Goal: Find specific page/section: Find specific page/section

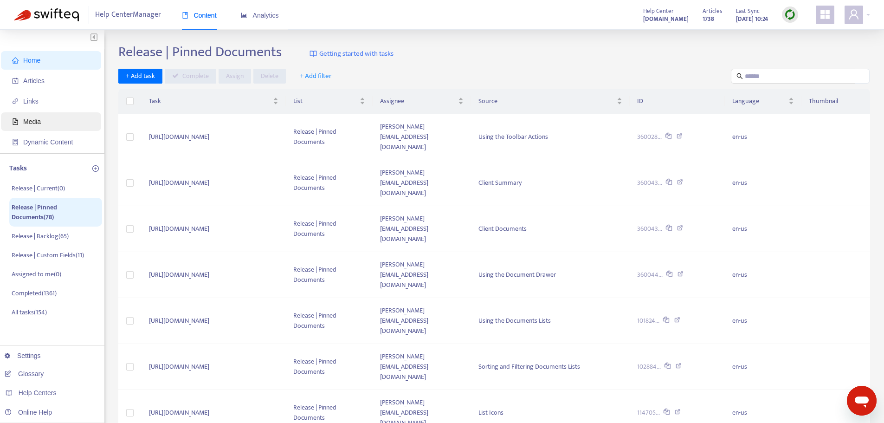
click at [40, 122] on span "Media" at bounding box center [32, 121] width 18 height 7
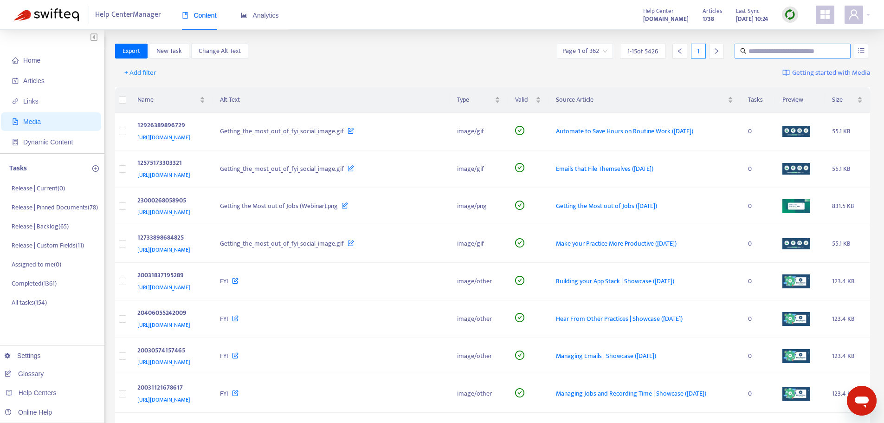
click at [768, 49] on input "text" at bounding box center [792, 51] width 89 height 10
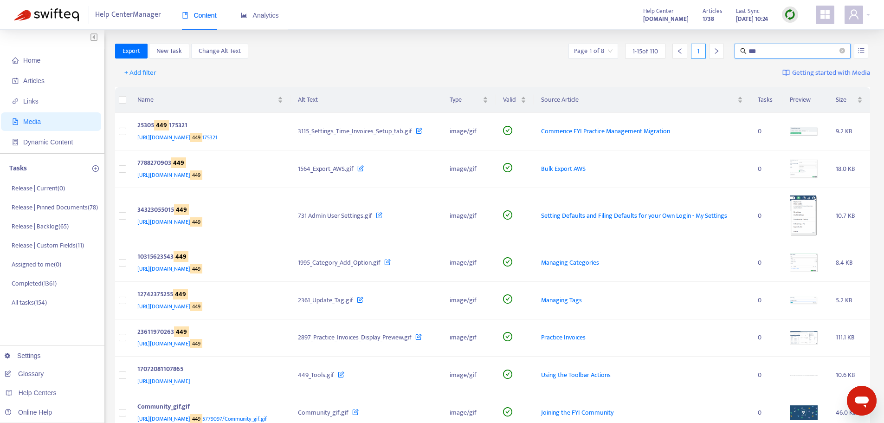
click at [768, 50] on input "***" at bounding box center [792, 51] width 89 height 10
type input "****"
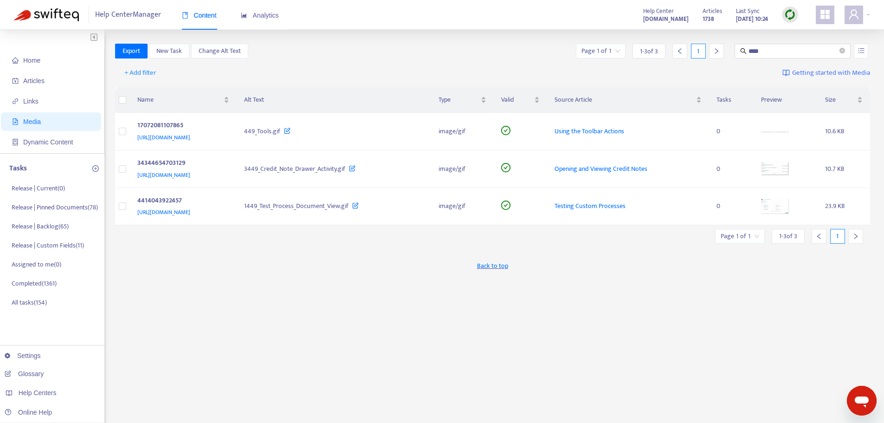
click at [368, 64] on div "+ Add filter Getting started with Media" at bounding box center [492, 75] width 755 height 26
click at [33, 65] on span "Home" at bounding box center [53, 60] width 82 height 19
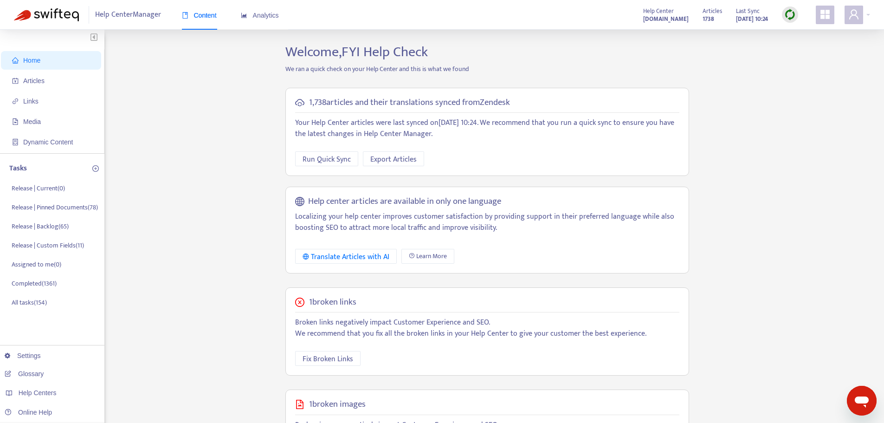
drag, startPoint x: 168, startPoint y: 264, endPoint x: 235, endPoint y: 315, distance: 84.7
click at [168, 264] on div "Home Articles Links Media Dynamic Content Tasks Release | Current ( 0 ) Release…" at bounding box center [442, 317] width 856 height 547
click at [305, 360] on span "Fix Broken Links" at bounding box center [328, 359] width 51 height 12
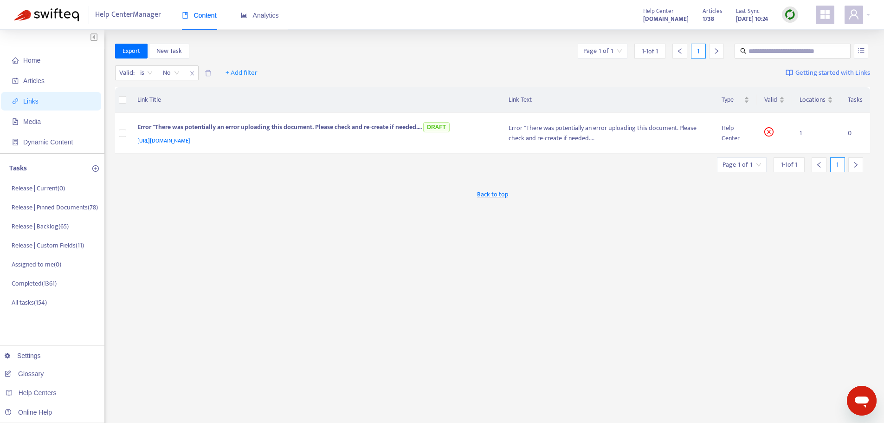
click at [220, 166] on div "Export New Task Page 1 of 1 1 - 1 of 1 1 Valid : is No + Add filter Getting sta…" at bounding box center [492, 315] width 755 height 543
click at [43, 61] on span "Home" at bounding box center [53, 60] width 82 height 19
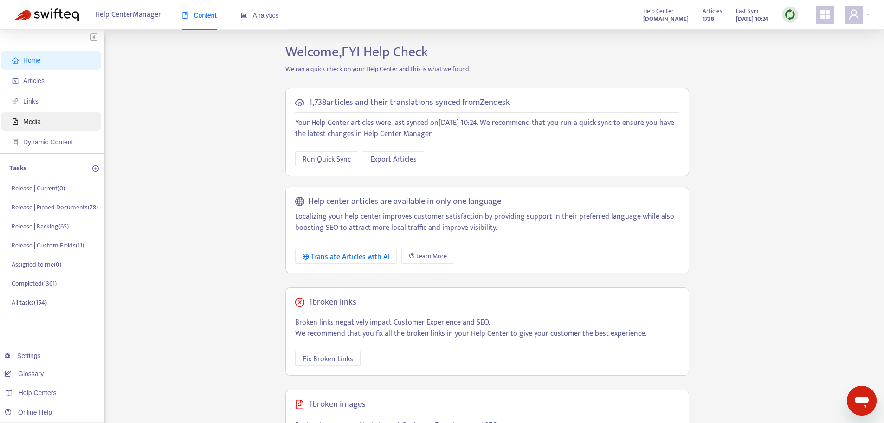
click at [53, 126] on span "Media" at bounding box center [53, 121] width 82 height 19
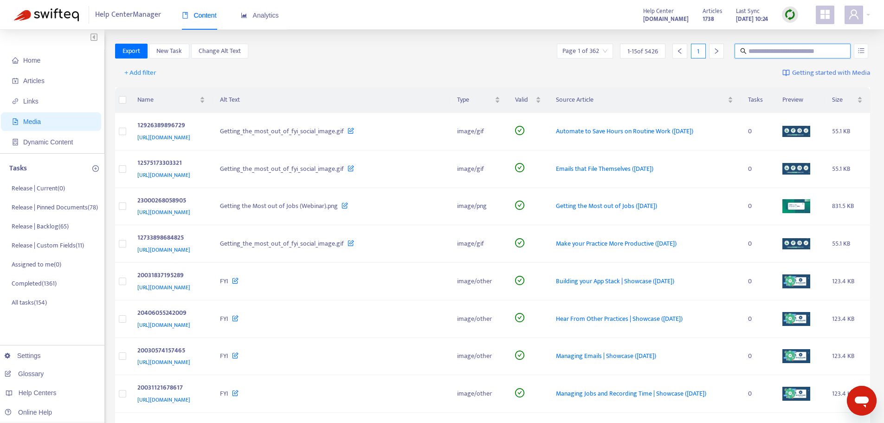
click at [774, 51] on input "text" at bounding box center [792, 51] width 89 height 10
type input "****"
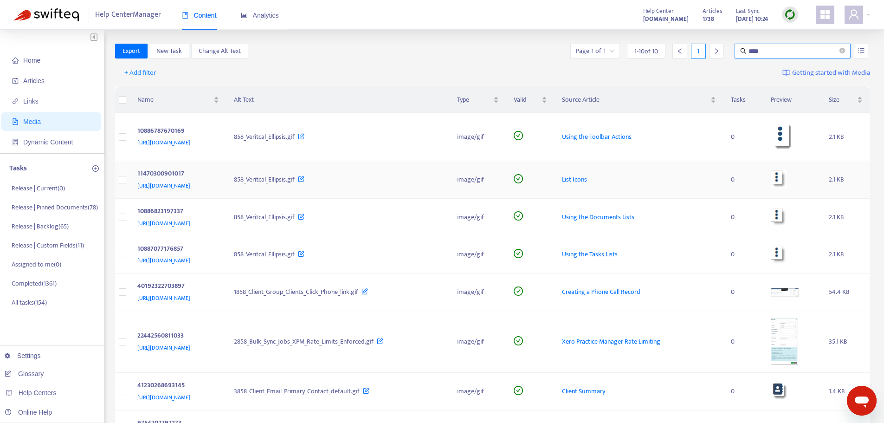
click at [587, 181] on span "List Icons" at bounding box center [574, 179] width 25 height 11
click at [634, 217] on span "Using the Documents Lists" at bounding box center [598, 217] width 72 height 11
click at [618, 250] on span "Using the Tasks Lists" at bounding box center [590, 254] width 56 height 11
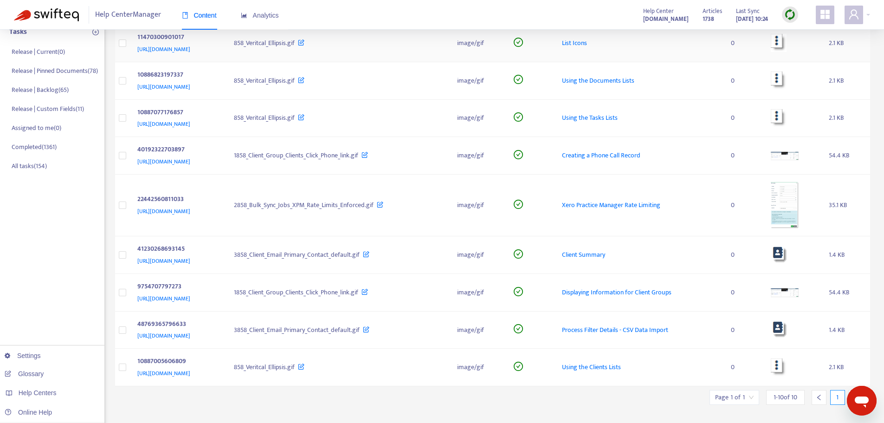
scroll to position [139, 0]
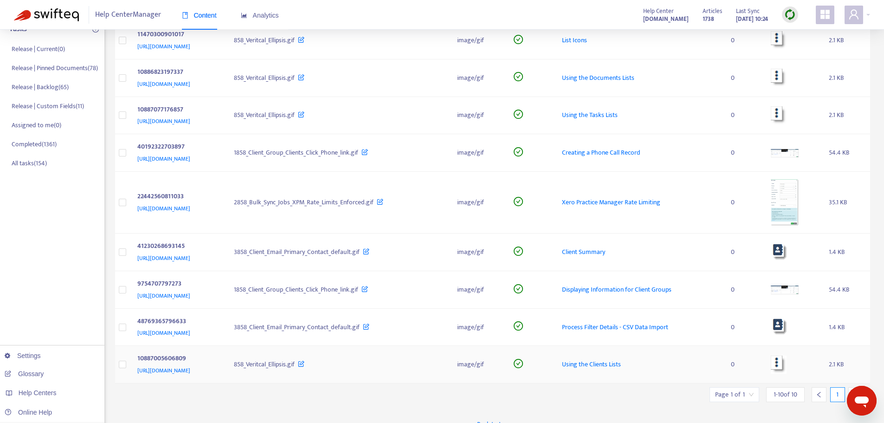
click at [621, 361] on span "Using the Clients Lists" at bounding box center [591, 364] width 59 height 11
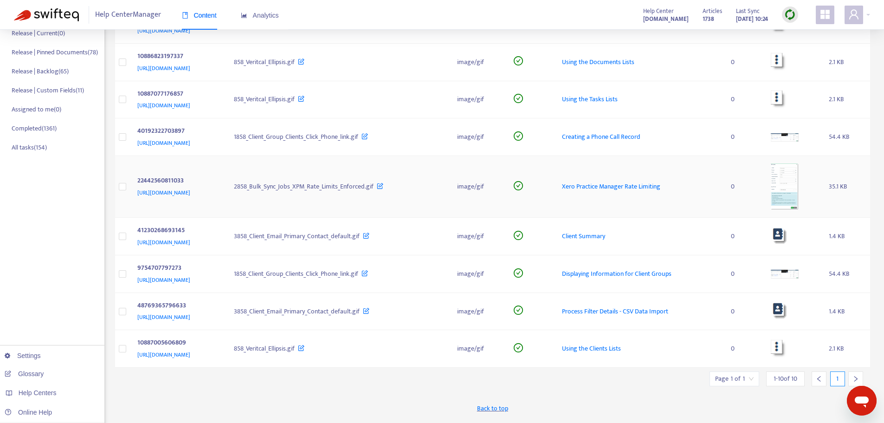
scroll to position [164, 0]
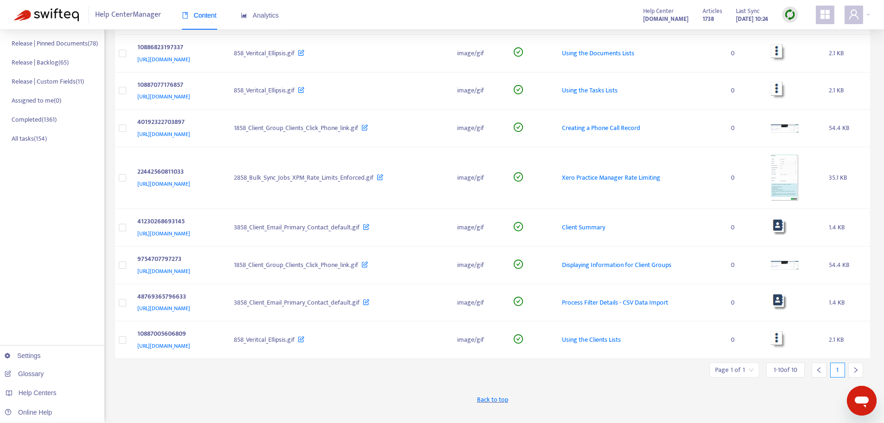
click at [858, 368] on icon "right" at bounding box center [855, 370] width 6 height 6
